Goal: Check status

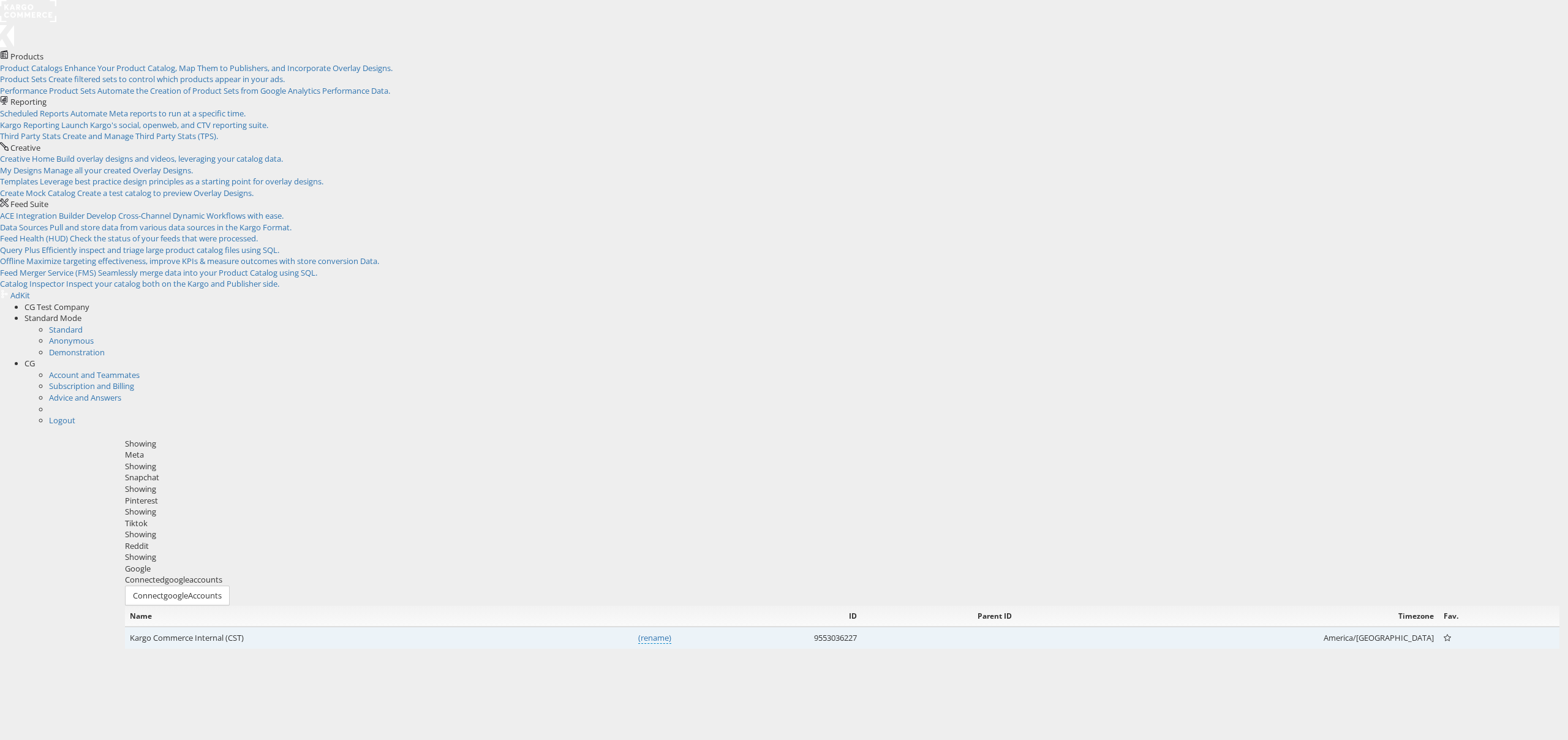
click at [346, 438] on div "Showing Meta Showing [GEOGRAPHIC_DATA] Showing Pinterest Showing Tiktok Showing…" at bounding box center [843, 555] width 1435 height 234
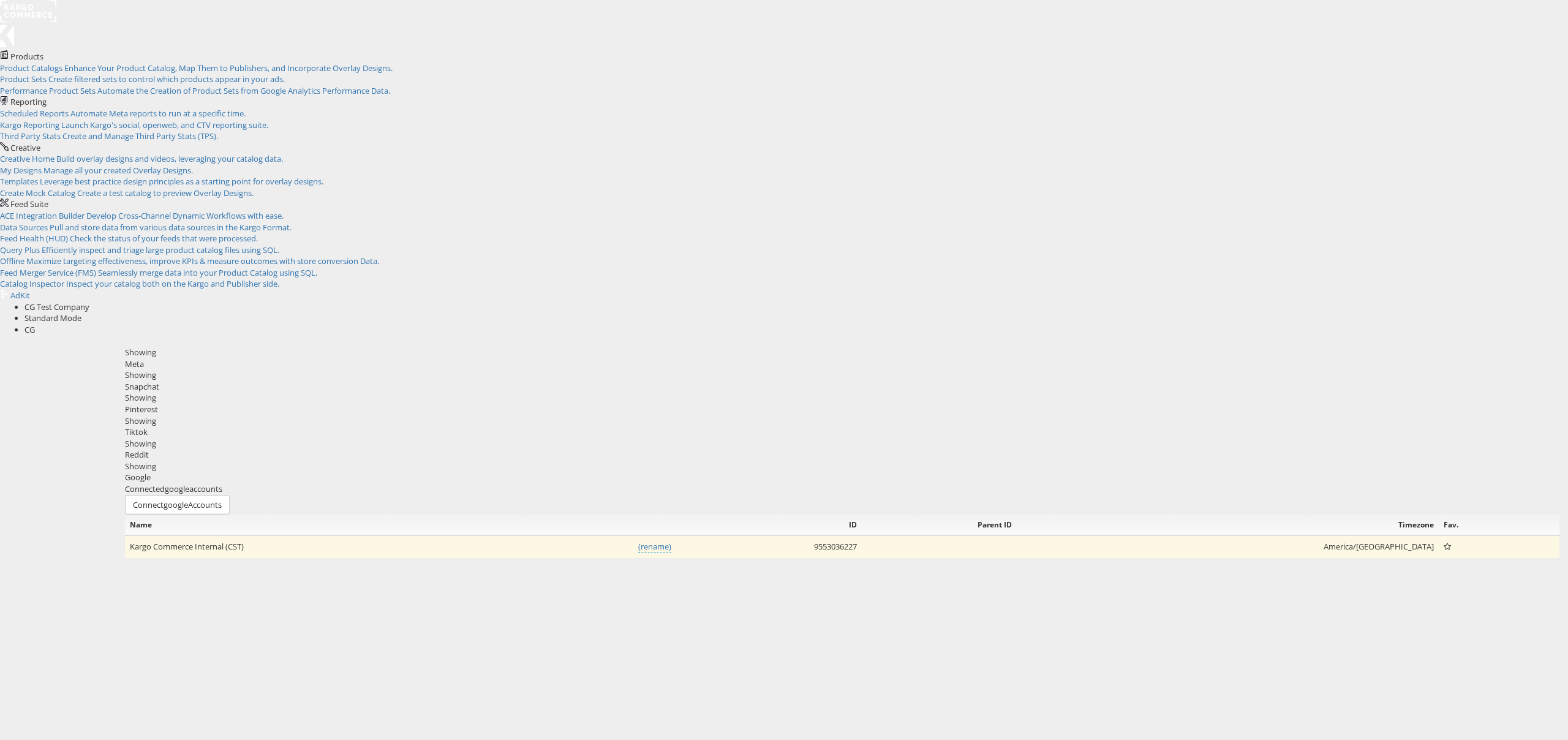
click at [1043, 347] on div "Showing Meta Showing [GEOGRAPHIC_DATA] Showing Pinterest Showing Tiktok Showing…" at bounding box center [843, 415] width 1435 height 137
